Goal: Task Accomplishment & Management: Manage account settings

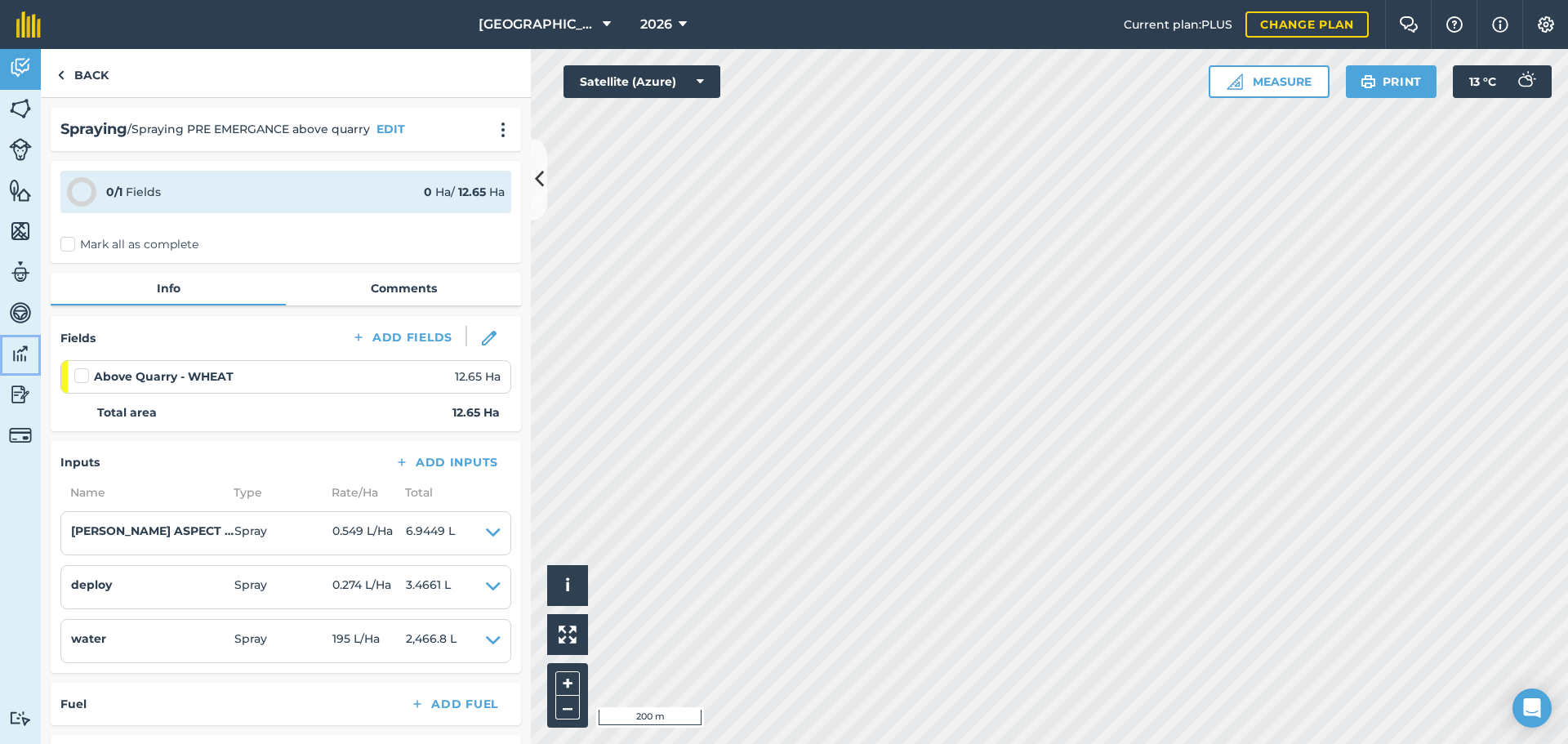
click at [17, 369] on link "Data" at bounding box center [20, 355] width 41 height 41
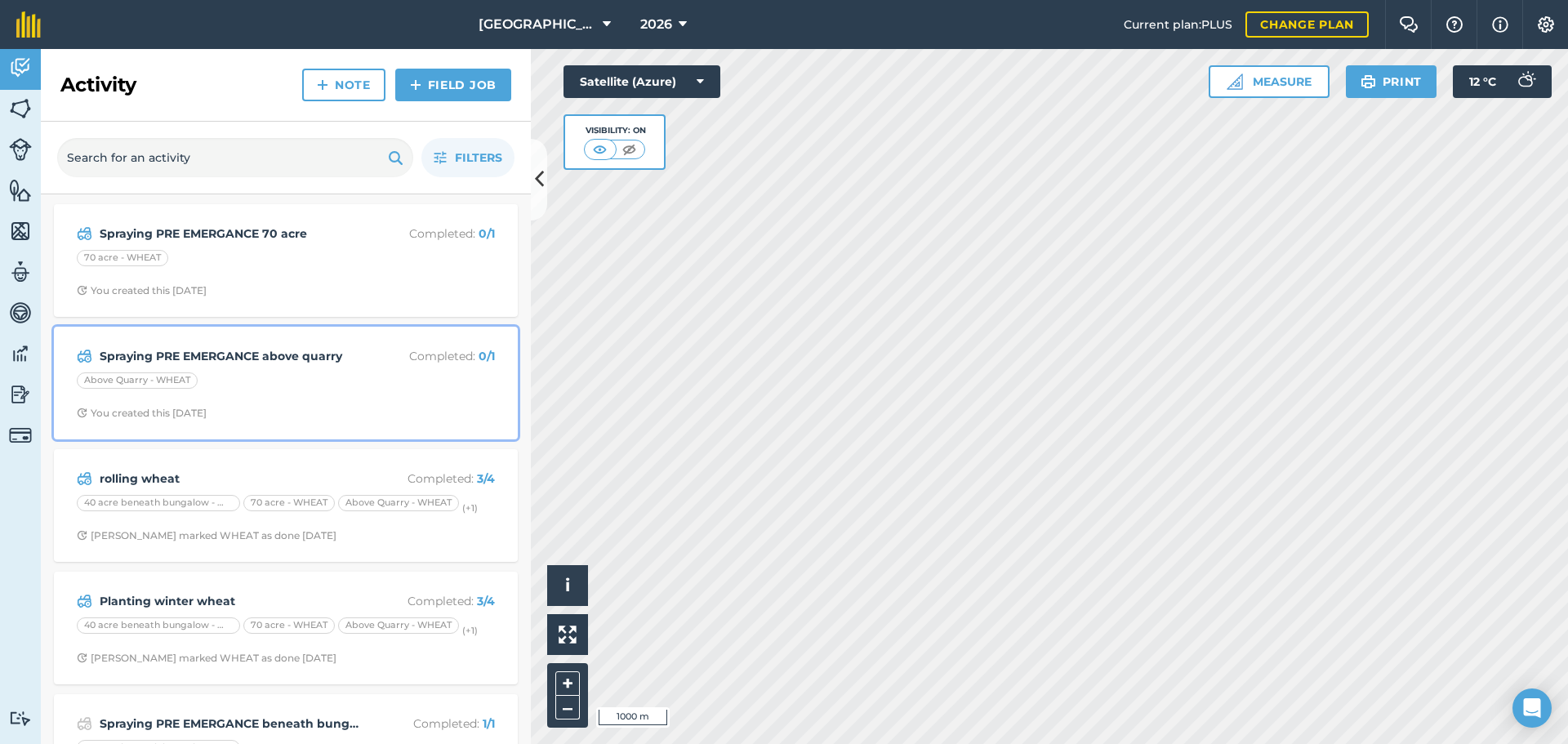
click at [236, 394] on div "Spraying PRE EMERGANCE above quarry Completed : 0 / 1 Above Quarry - WHEAT You …" at bounding box center [286, 383] width 445 height 93
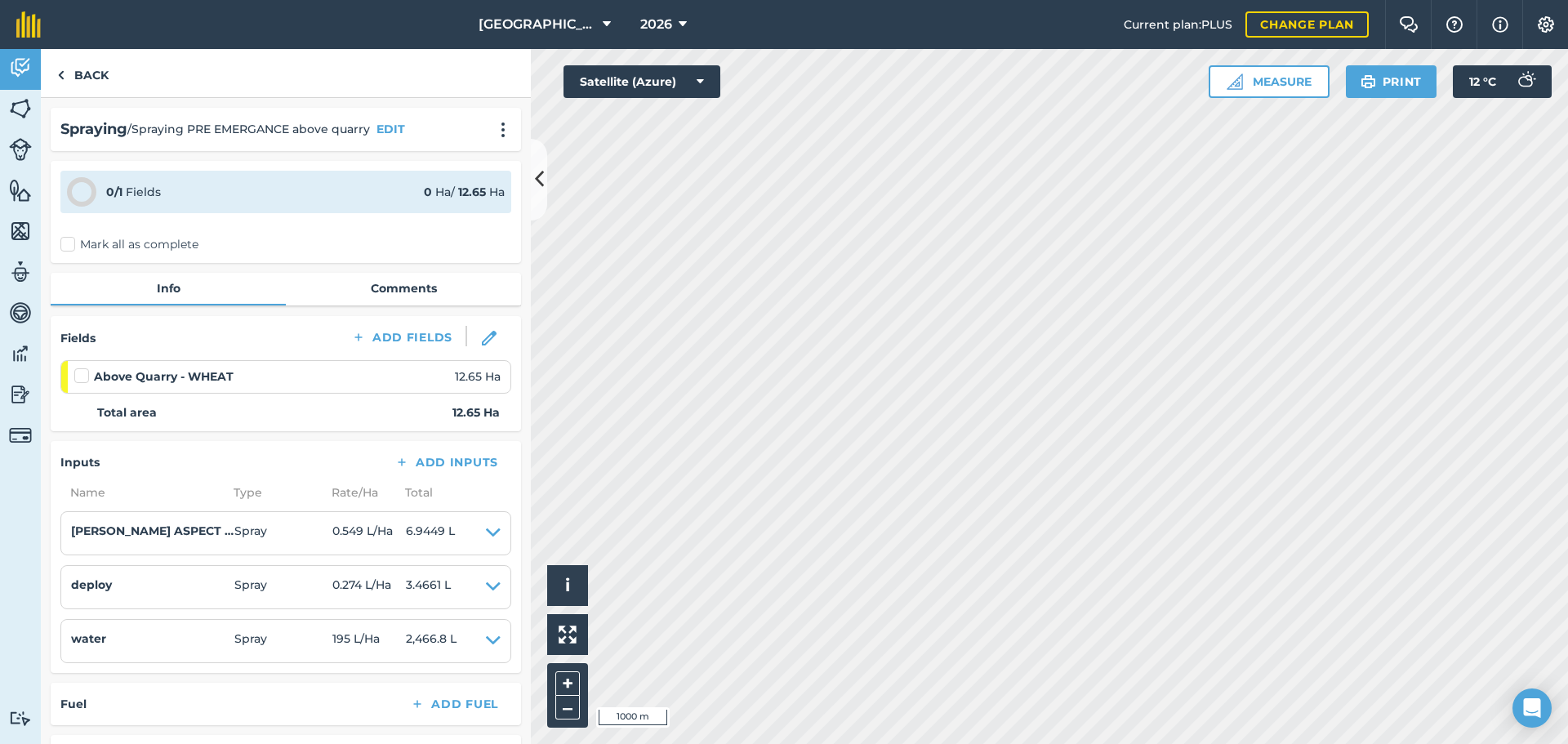
click at [85, 367] on label at bounding box center [84, 367] width 19 height 0
click at [85, 378] on input "checkbox" at bounding box center [79, 372] width 11 height 11
checkbox input "false"
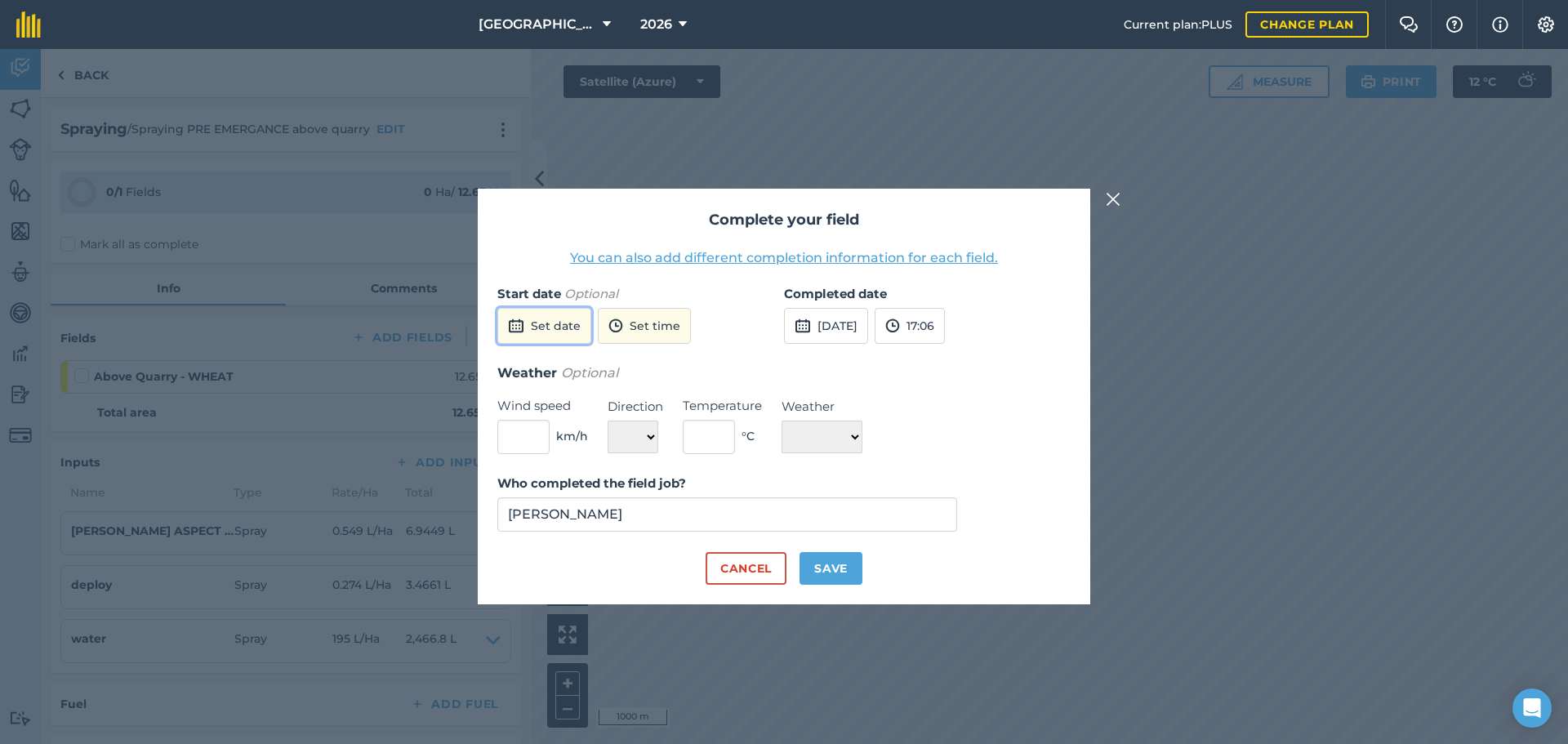
click at [540, 327] on button "Set date" at bounding box center [544, 326] width 94 height 36
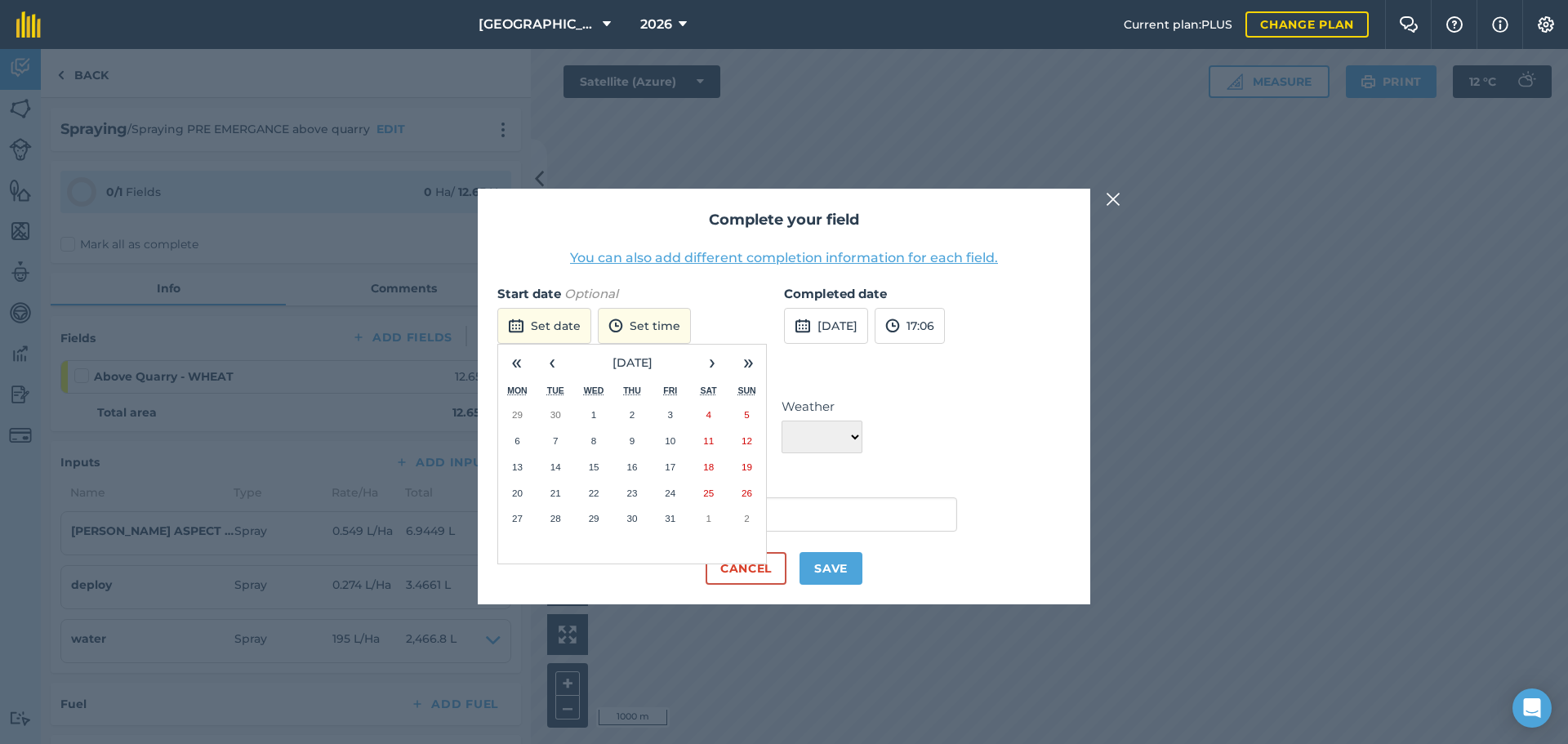
click at [554, 465] on abbr "14" at bounding box center [555, 466] width 11 height 11
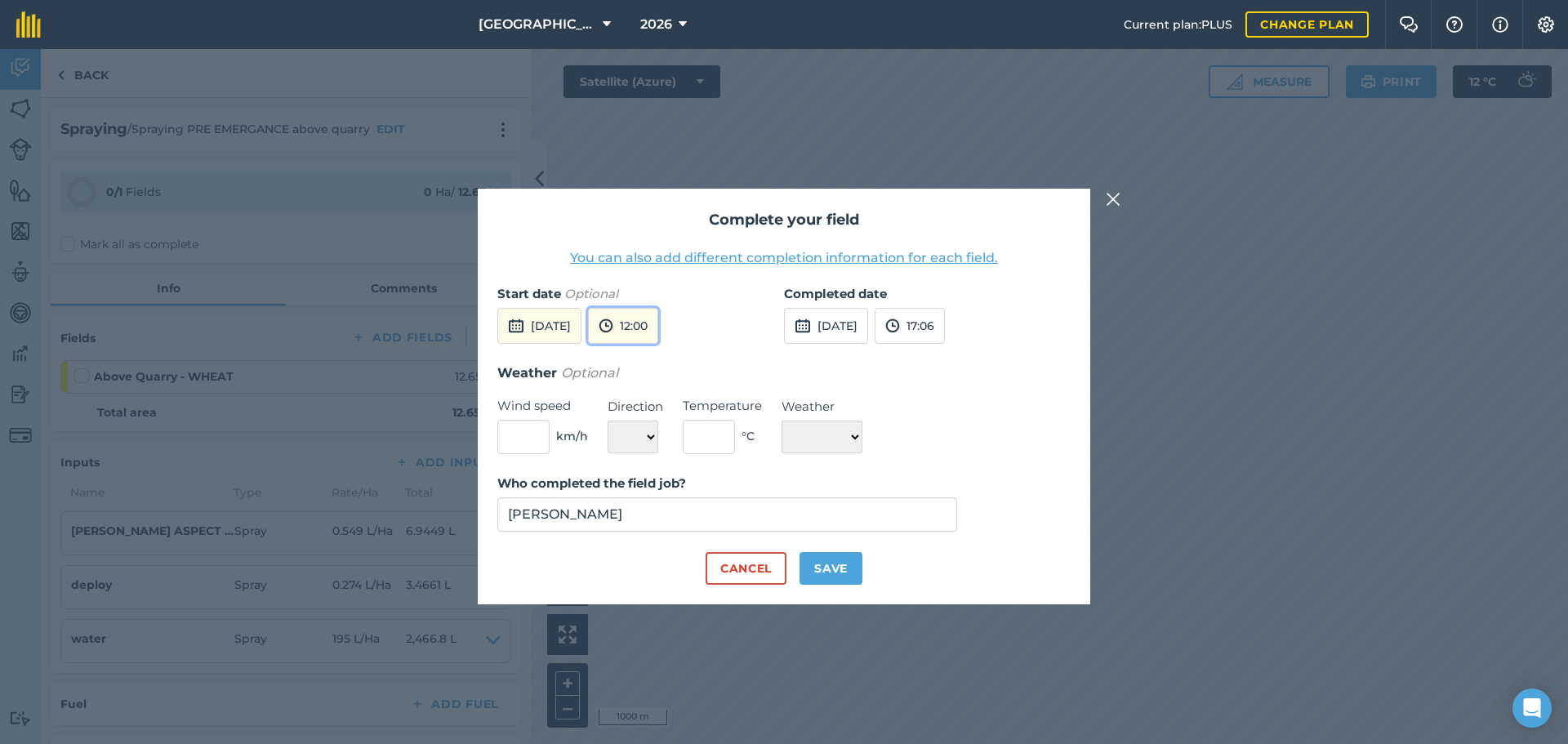
click at [658, 328] on button "12:00" at bounding box center [622, 326] width 70 height 36
click at [664, 490] on button "13:00" at bounding box center [627, 488] width 76 height 26
click at [825, 317] on button "[DATE]" at bounding box center [826, 326] width 84 height 36
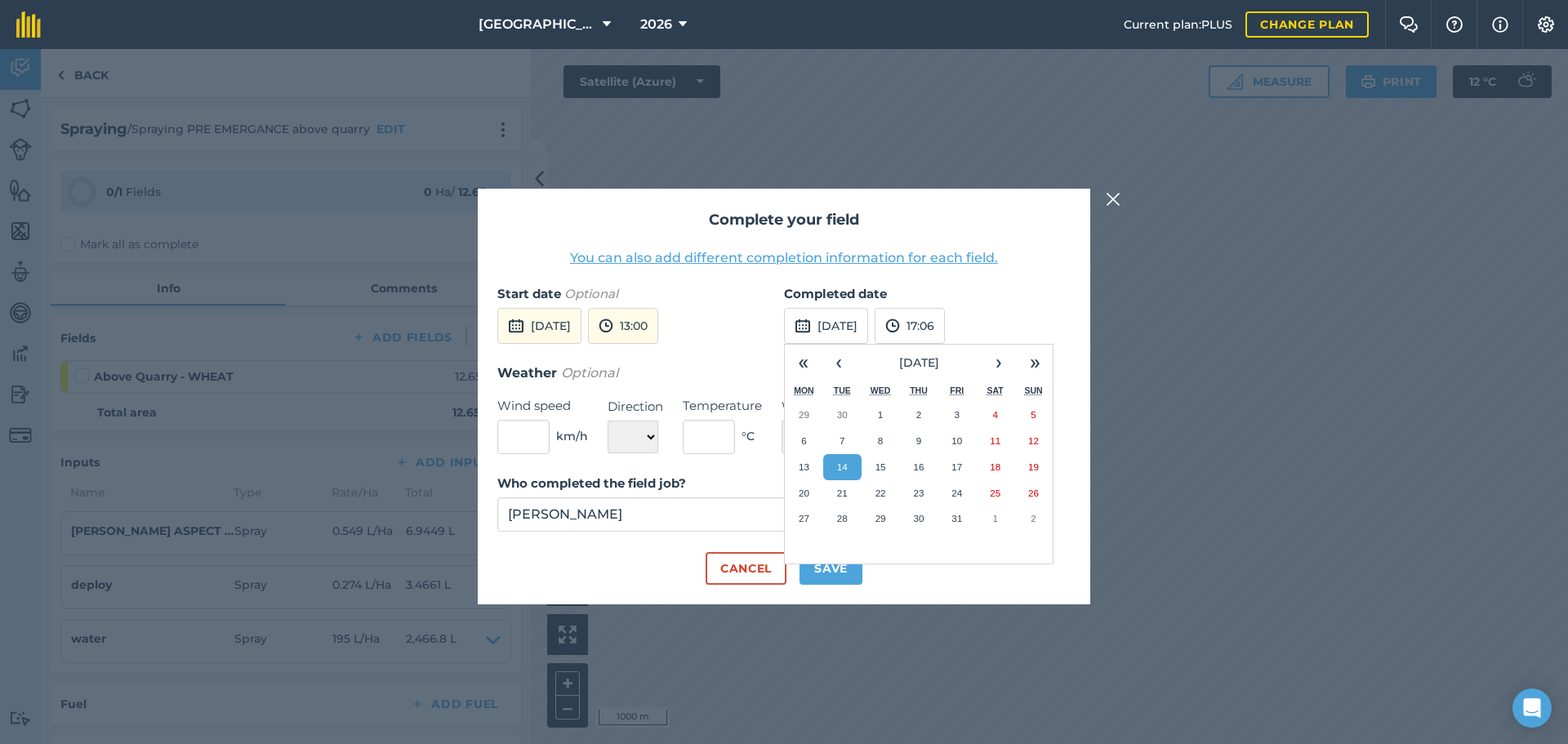
click at [848, 461] on button "14" at bounding box center [842, 467] width 38 height 26
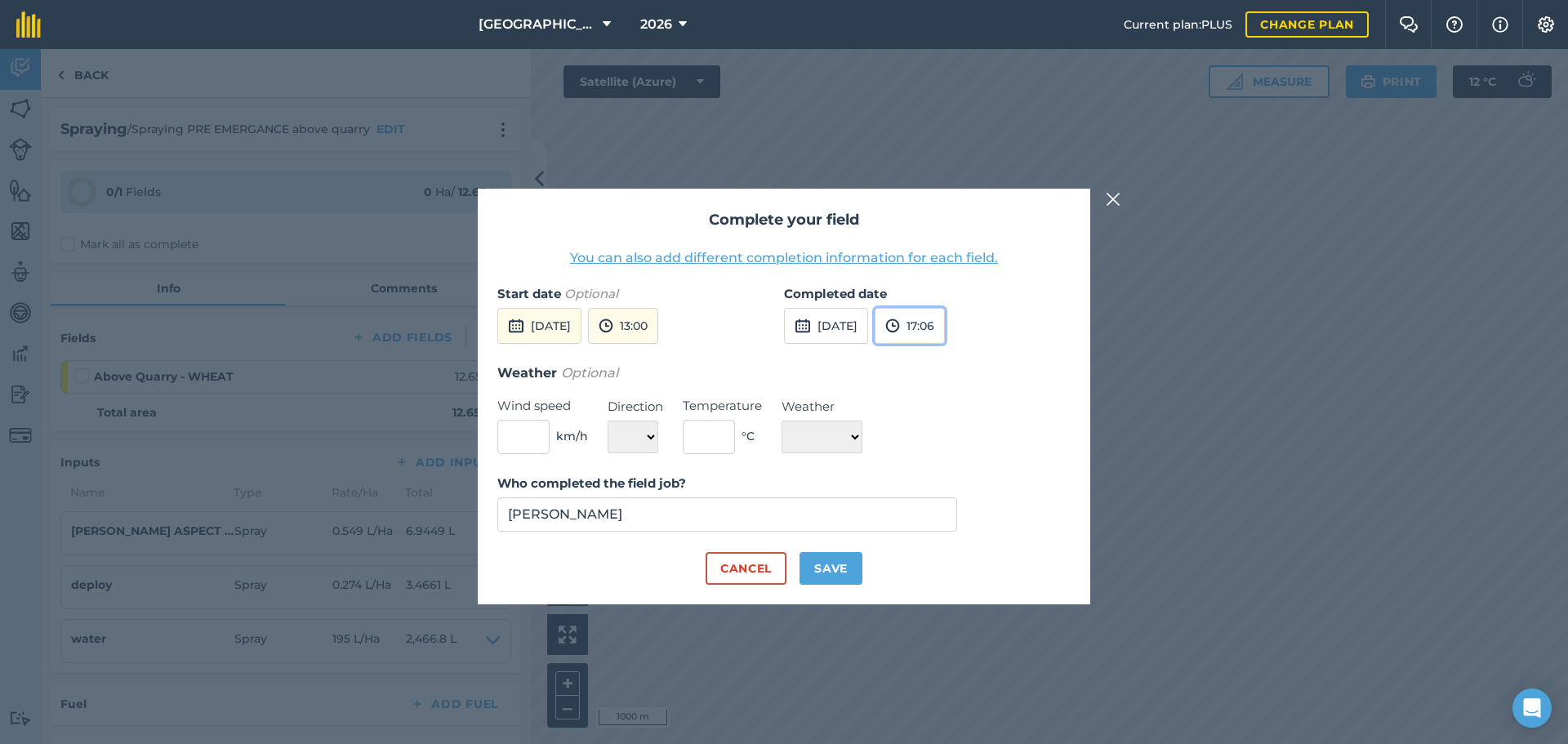
click at [944, 318] on button "17:06" at bounding box center [909, 326] width 70 height 36
click at [941, 377] on button "14:00" at bounding box center [913, 383] width 76 height 26
click at [647, 529] on input "[PERSON_NAME]" at bounding box center [727, 514] width 460 height 34
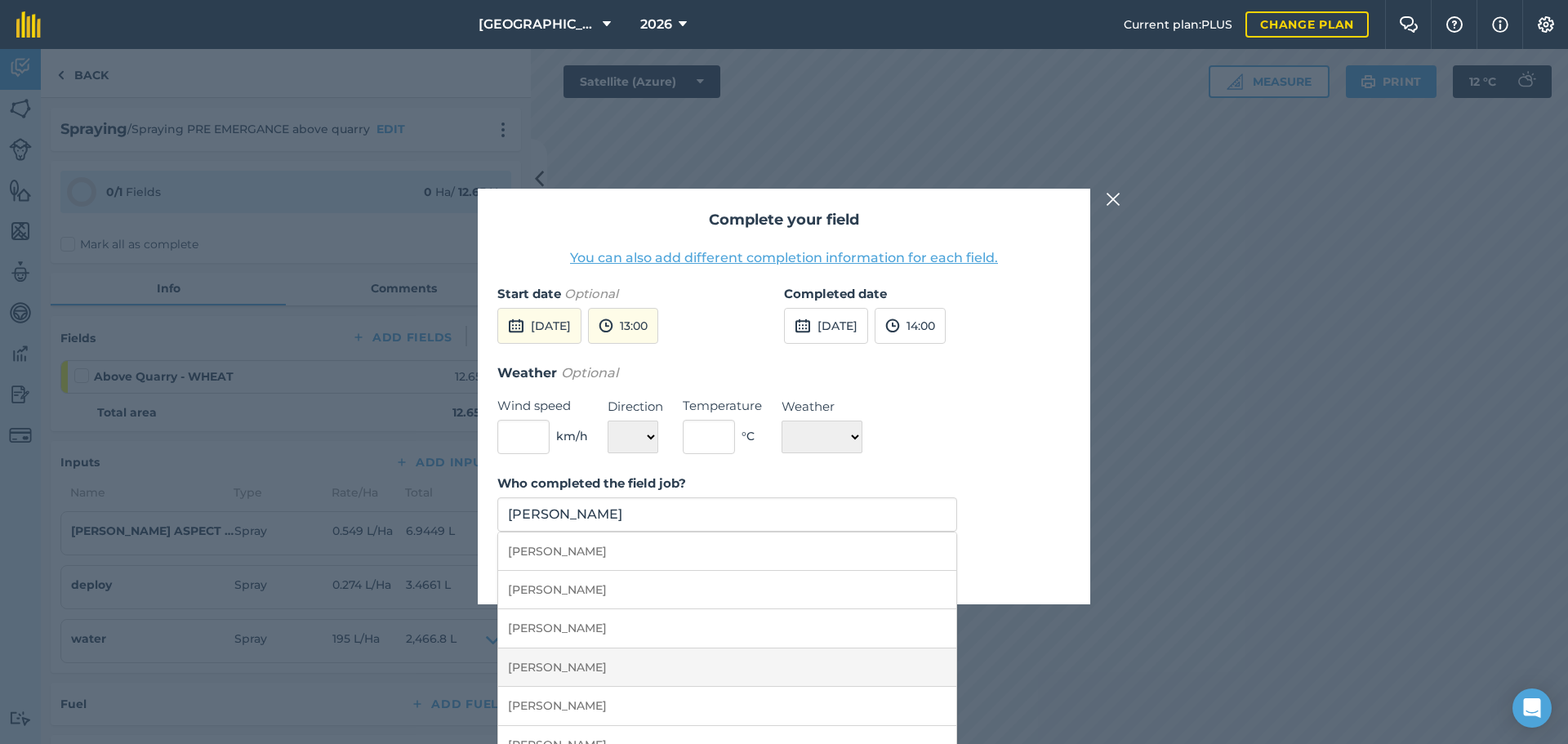
click at [606, 678] on li "[PERSON_NAME]" at bounding box center [727, 667] width 458 height 38
type input "[PERSON_NAME]"
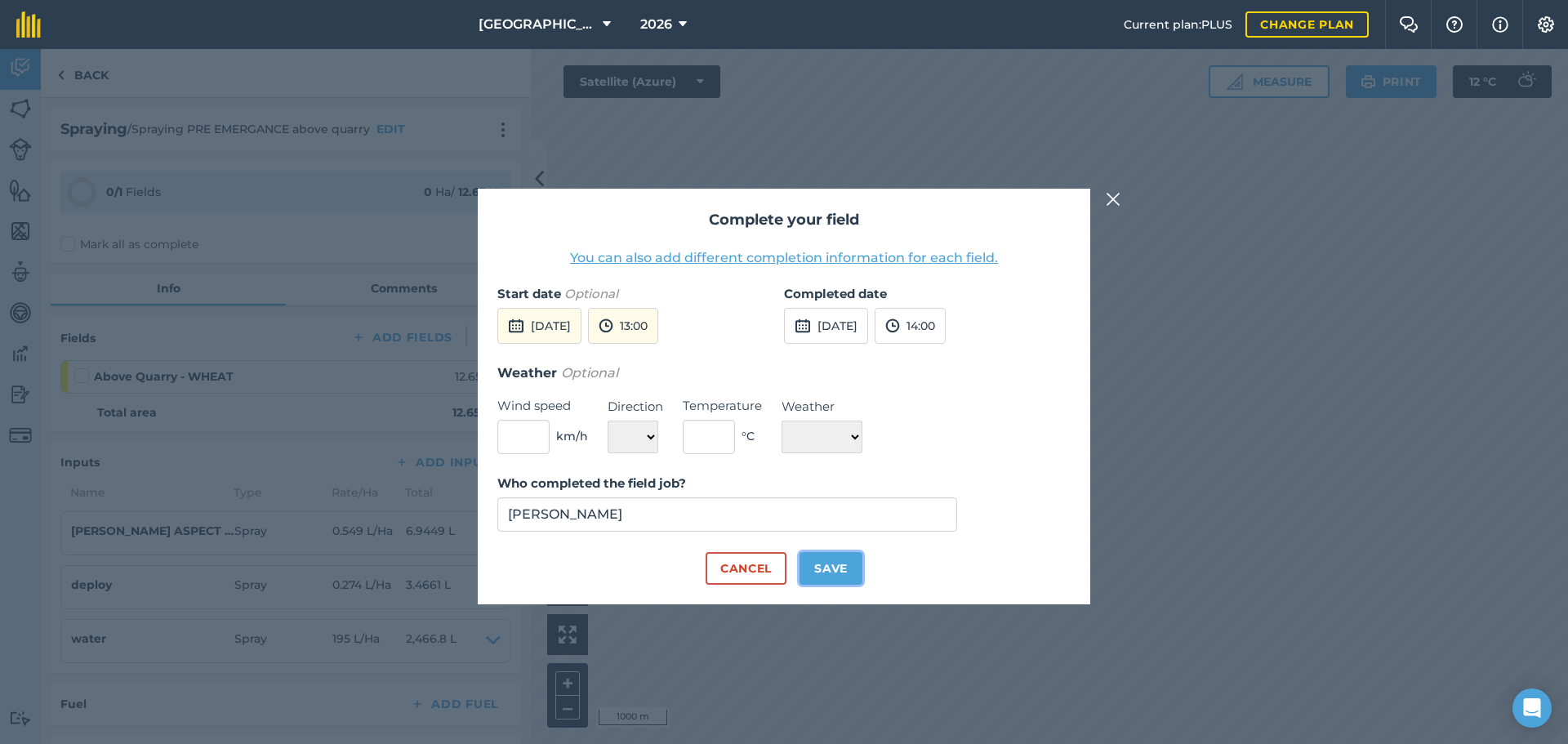
click at [836, 567] on button "Save" at bounding box center [831, 568] width 63 height 33
checkbox input "true"
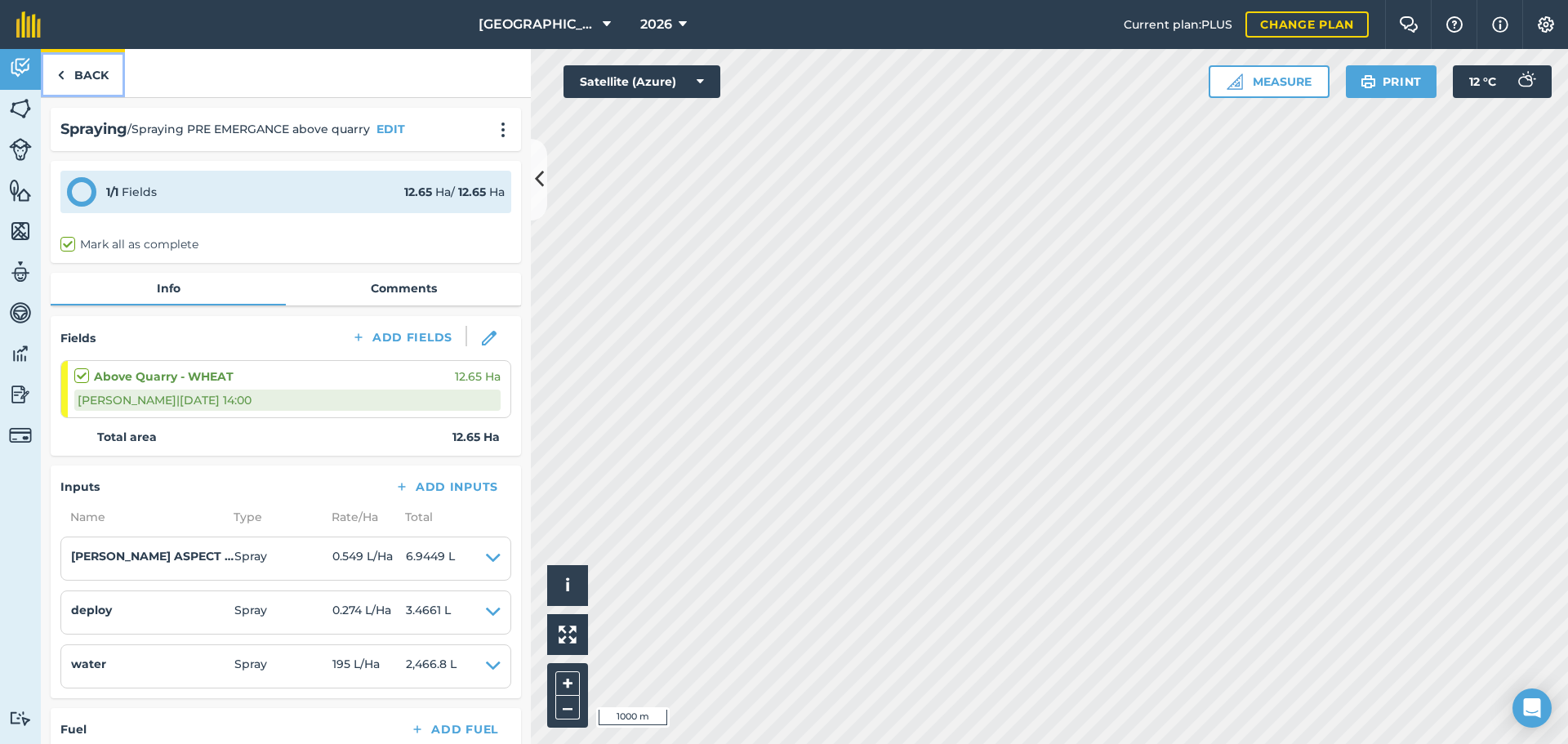
click at [64, 68] on img at bounding box center [61, 75] width 8 height 19
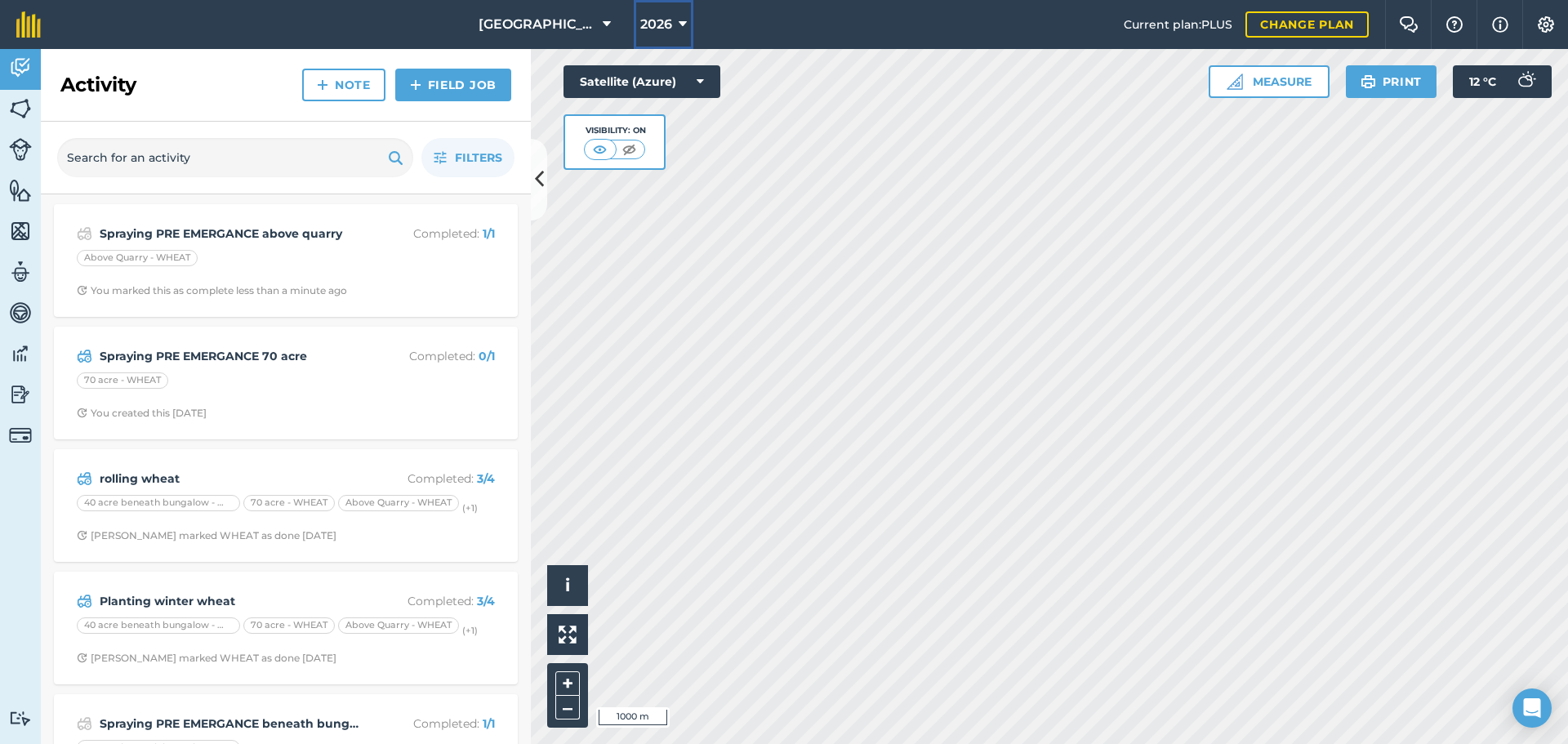
click at [669, 22] on span "2026" at bounding box center [655, 24] width 32 height 19
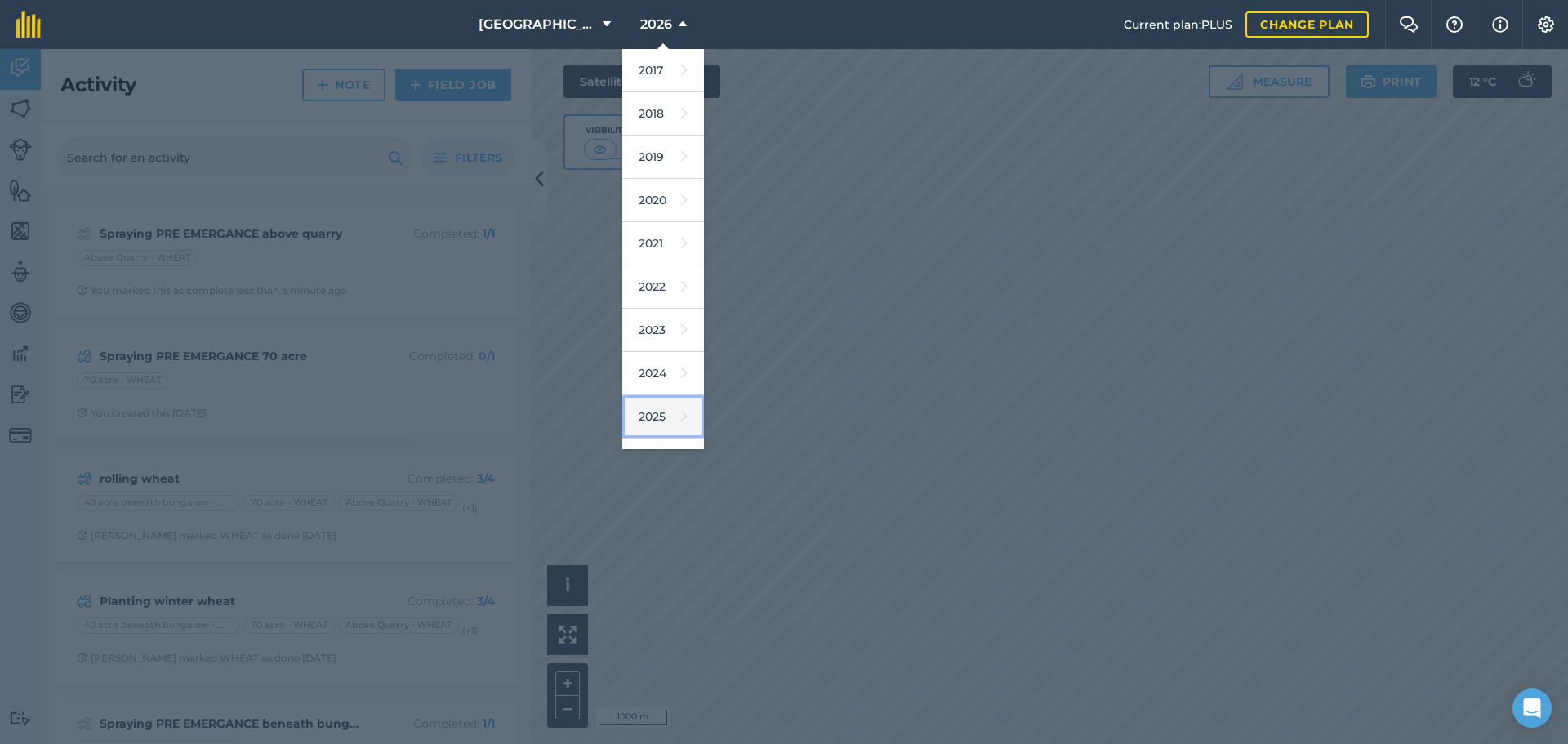
click at [651, 415] on link "2025" at bounding box center [663, 416] width 81 height 43
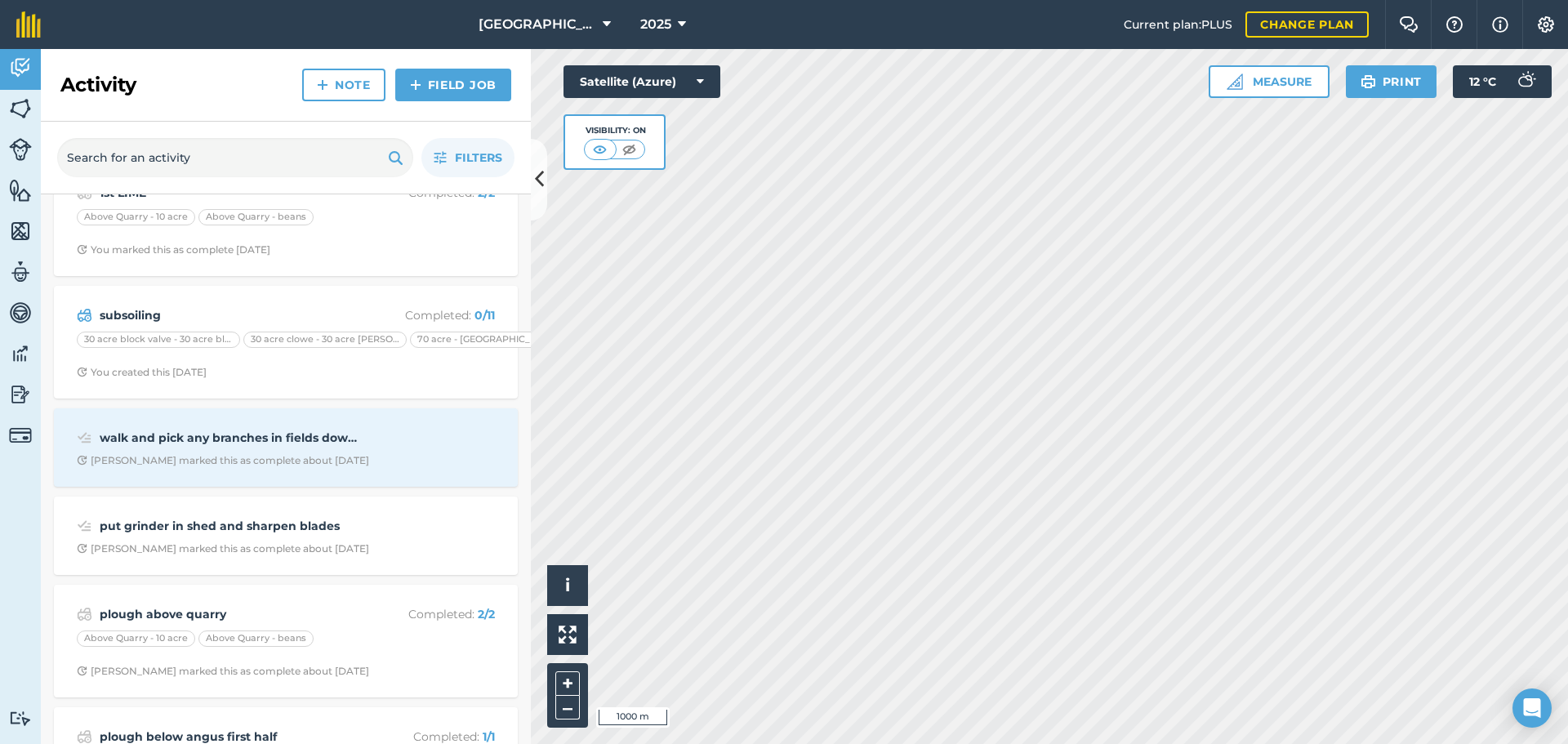
scroll to position [299, 0]
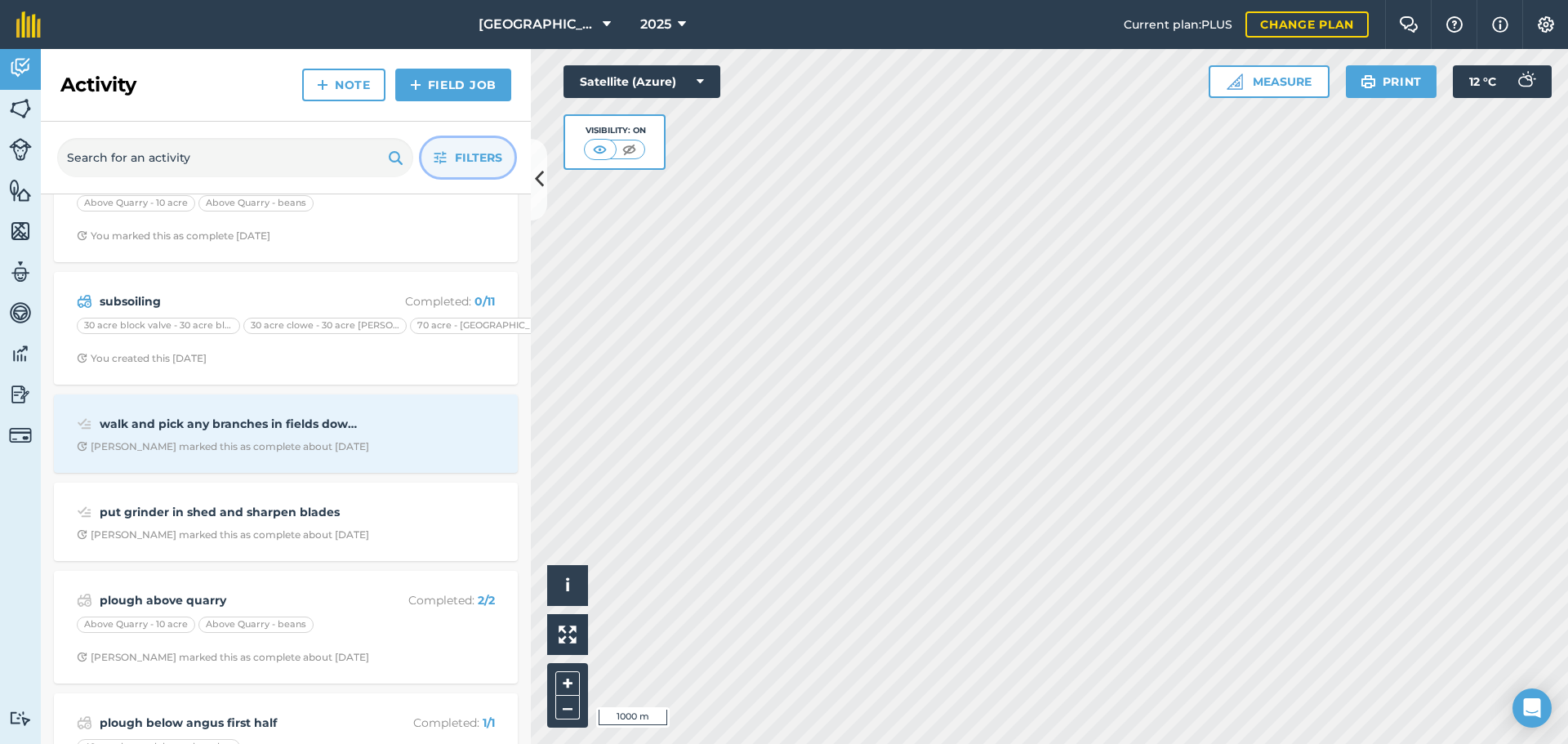
click at [445, 157] on icon "button" at bounding box center [440, 158] width 13 height 13
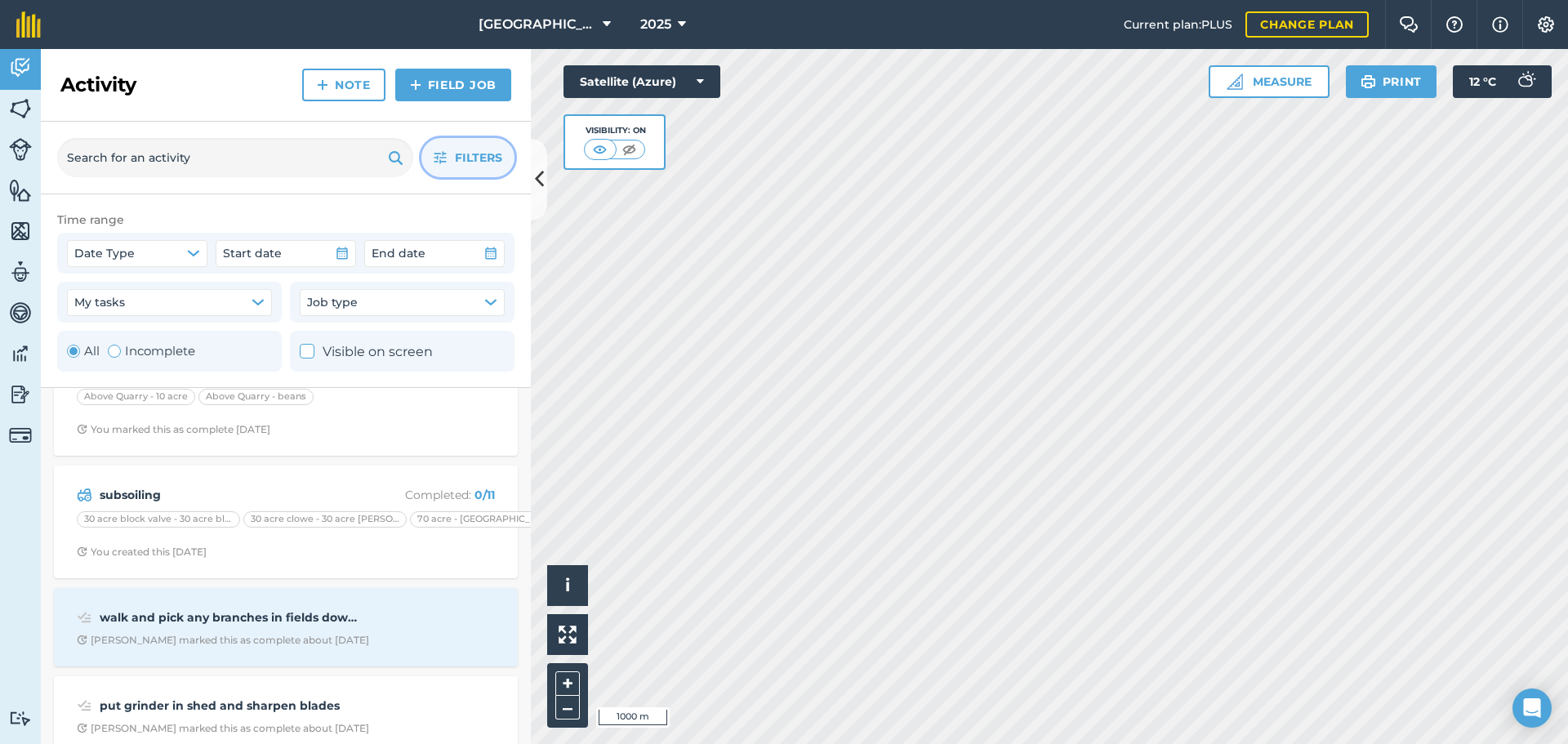
click at [133, 356] on label "Incomplete" at bounding box center [151, 351] width 87 height 19
radio input "false"
radio input "true"
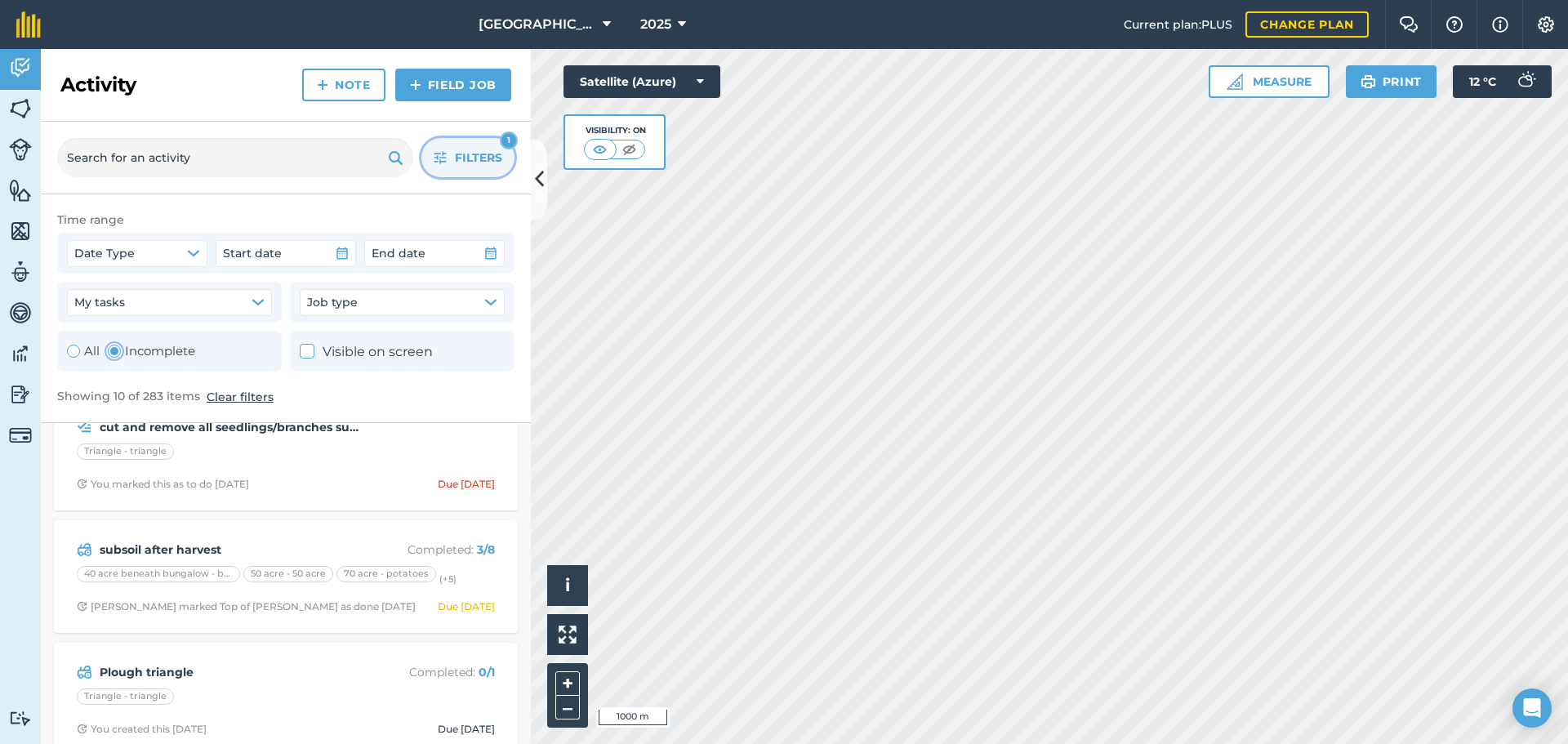
click at [428, 154] on button "Filters 1" at bounding box center [468, 157] width 93 height 39
